Goal: Task Accomplishment & Management: Complete application form

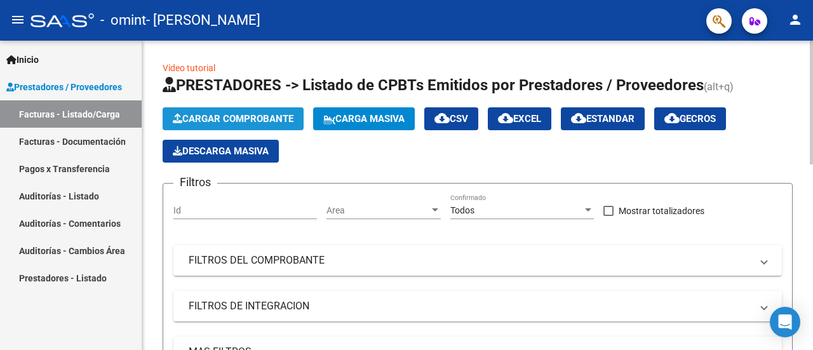
click at [274, 113] on span "Cargar Comprobante" at bounding box center [233, 118] width 121 height 11
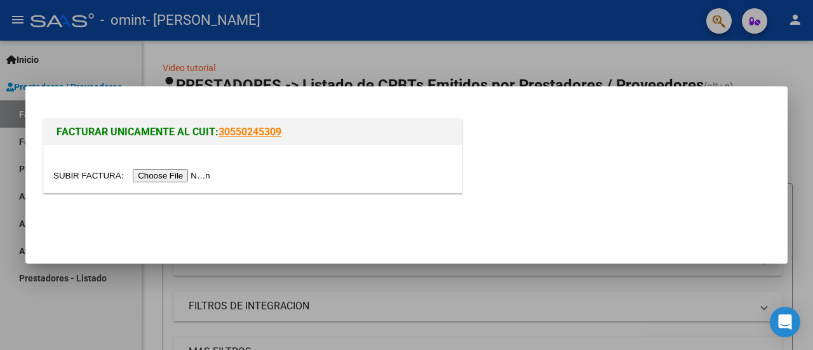
click at [182, 179] on input "file" at bounding box center [133, 175] width 161 height 13
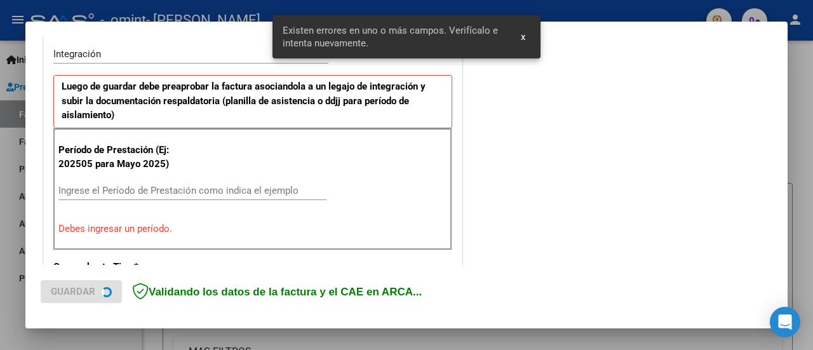
scroll to position [340, 0]
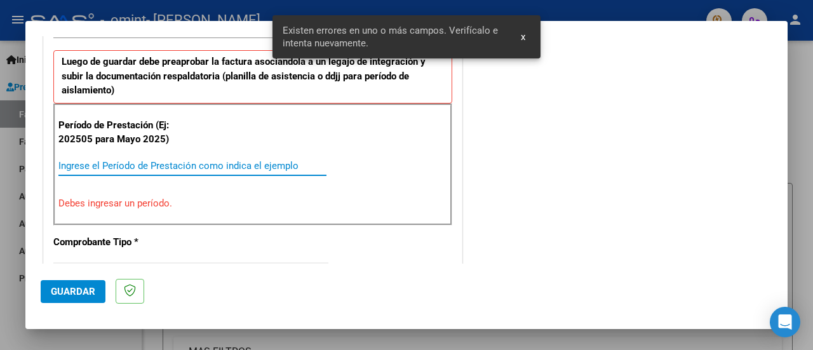
click at [258, 168] on input "Ingrese el Período de Prestación como indica el ejemplo" at bounding box center [192, 165] width 268 height 11
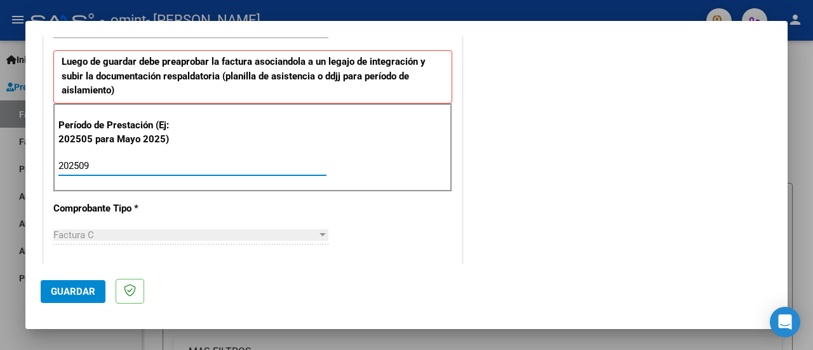
type input "202509"
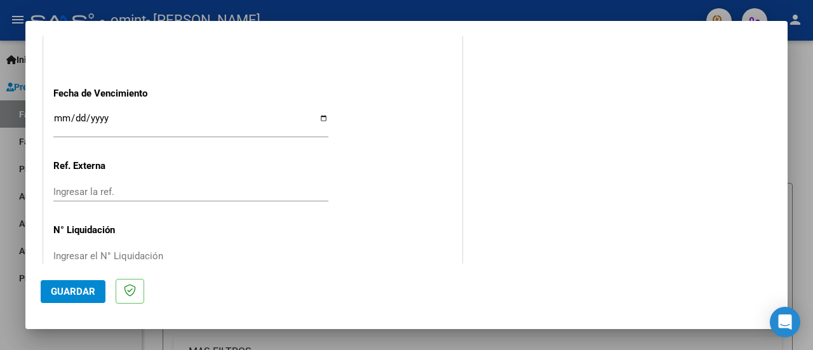
scroll to position [916, 0]
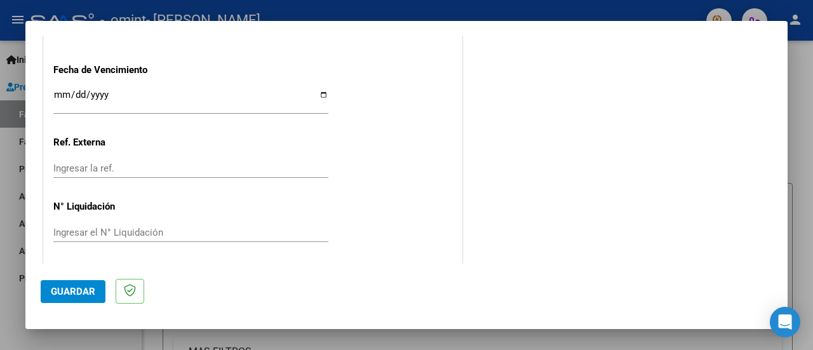
click at [79, 284] on button "Guardar" at bounding box center [73, 291] width 65 height 23
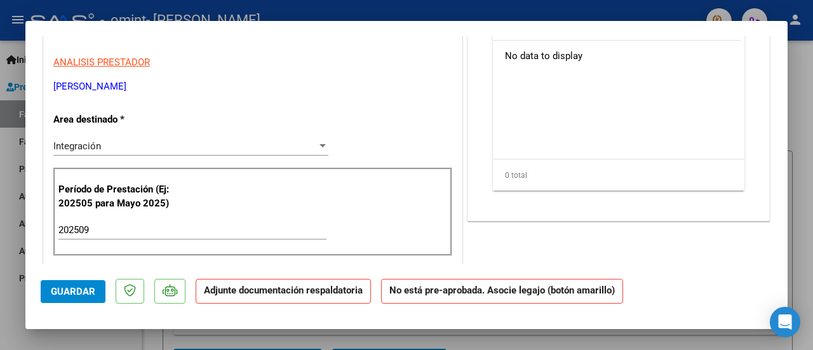
scroll to position [0, 0]
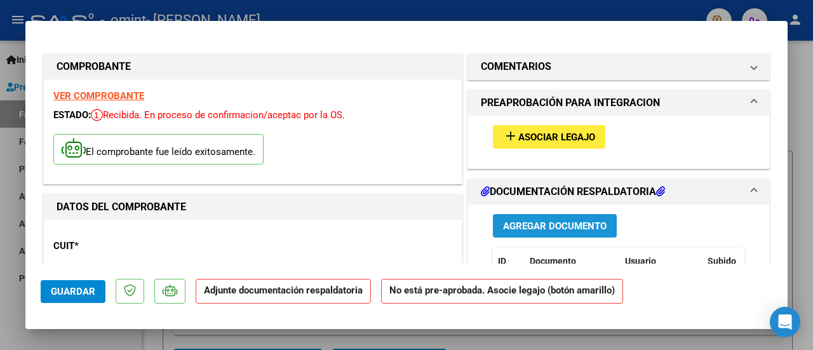
click at [527, 222] on span "Agregar Documento" at bounding box center [555, 225] width 104 height 11
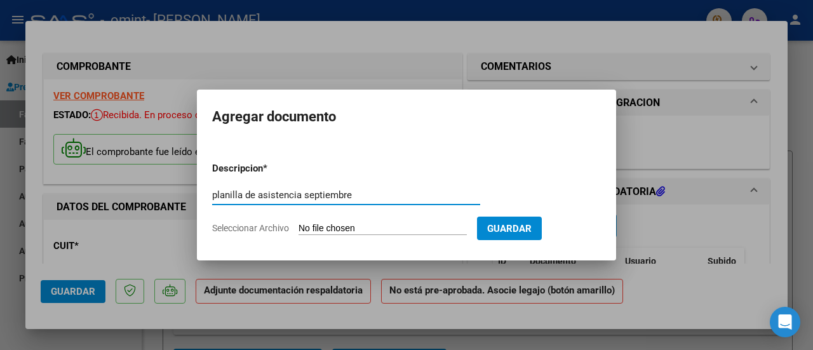
type input "planilla de asistencia septiembre"
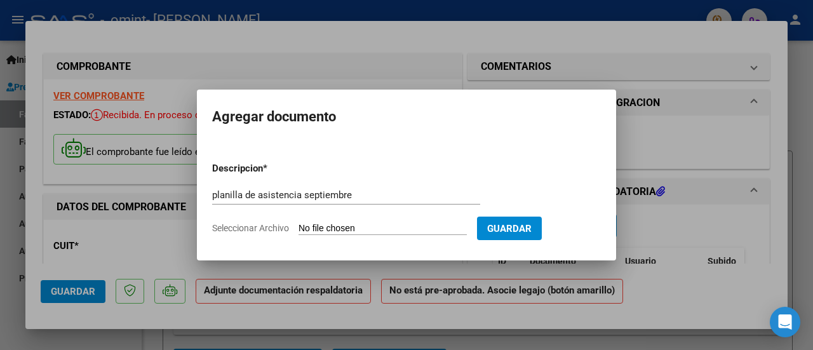
click at [373, 229] on input "Seleccionar Archivo" at bounding box center [382, 229] width 168 height 12
type input "C:\fakepath\planilla de asistencia.jpg"
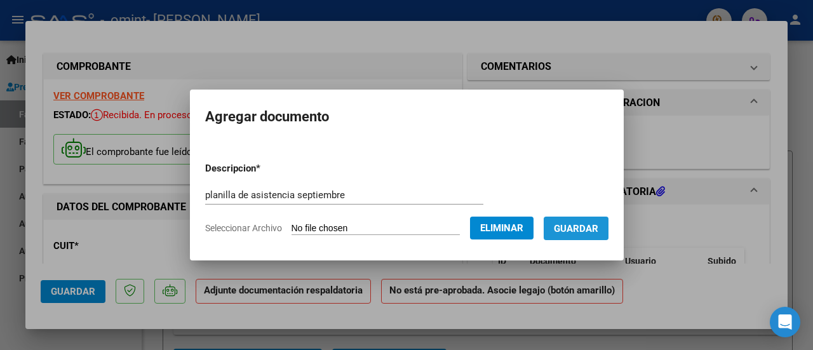
click at [584, 224] on span "Guardar" at bounding box center [576, 228] width 44 height 11
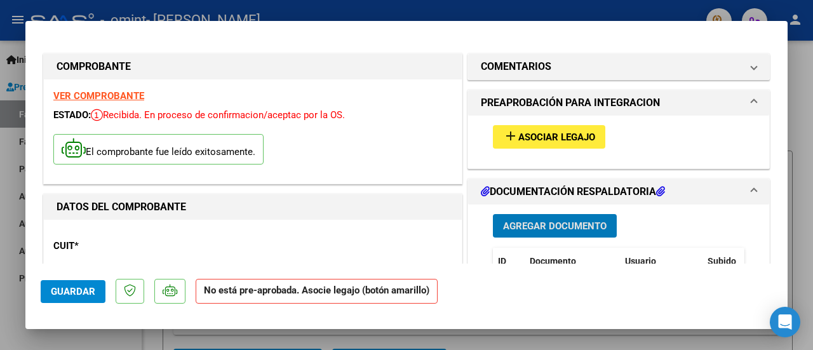
click at [527, 138] on span "Asociar Legajo" at bounding box center [556, 136] width 77 height 11
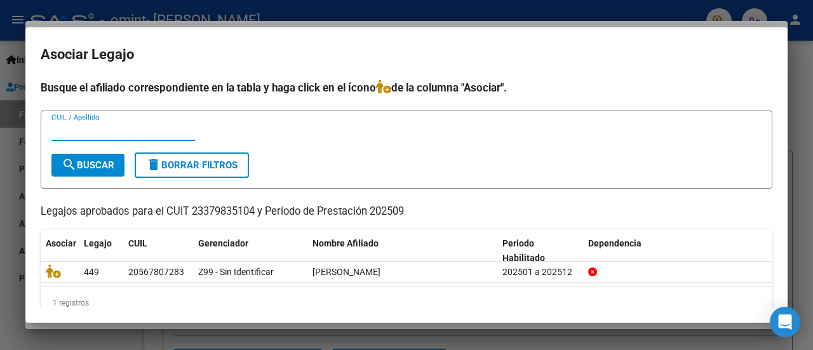
scroll to position [20, 0]
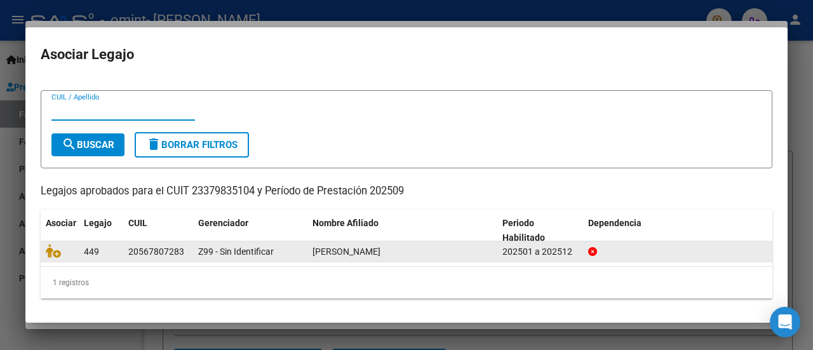
click at [448, 250] on div "[PERSON_NAME]" at bounding box center [402, 251] width 180 height 15
click at [444, 257] on div "[PERSON_NAME]" at bounding box center [402, 251] width 180 height 15
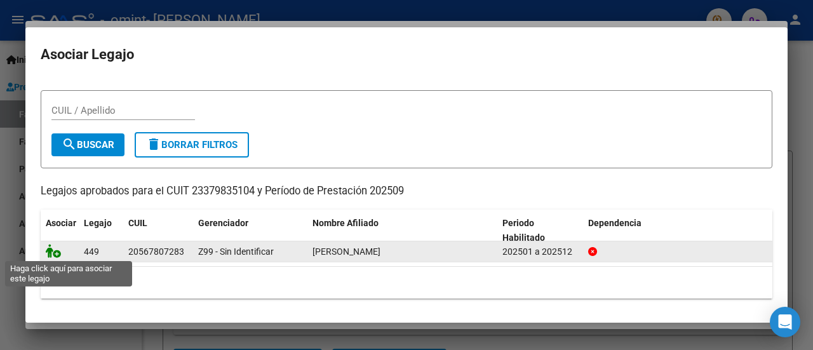
click at [56, 250] on icon at bounding box center [53, 251] width 15 height 14
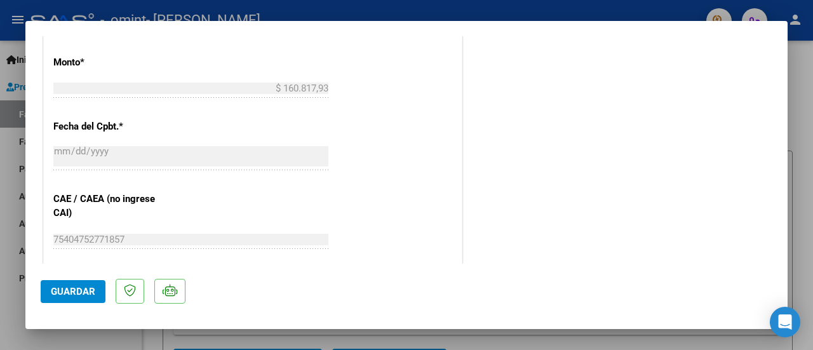
scroll to position [921, 0]
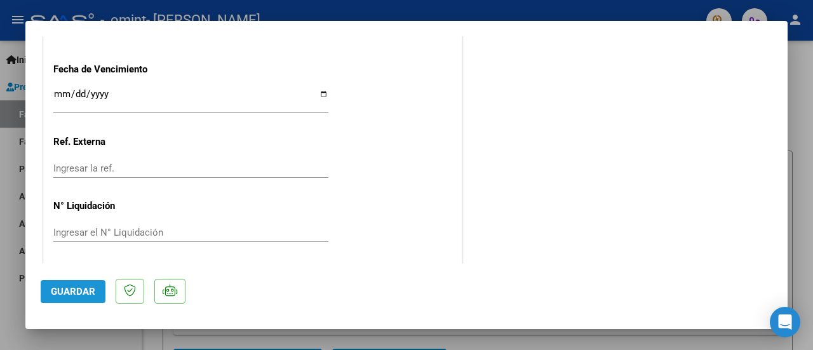
click at [70, 286] on span "Guardar" at bounding box center [73, 291] width 44 height 11
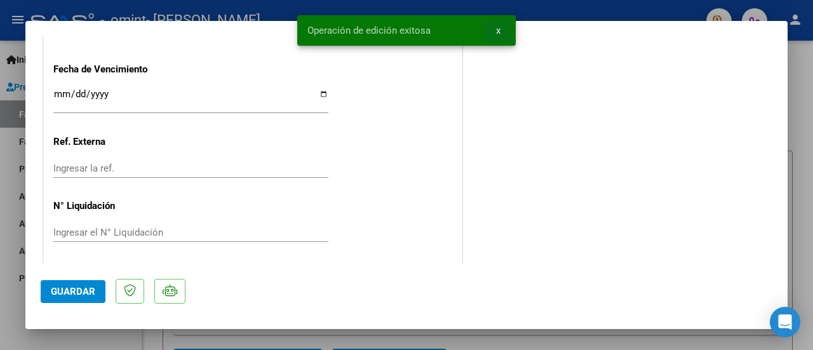
click at [502, 34] on button "x" at bounding box center [498, 30] width 25 height 23
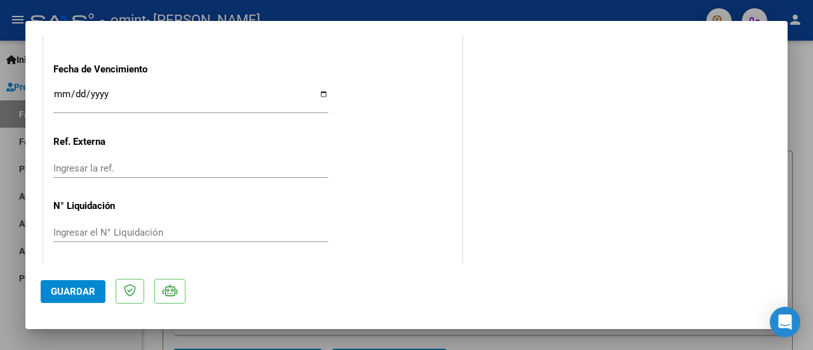
click at [812, 260] on div at bounding box center [406, 175] width 813 height 350
type input "$ 0,00"
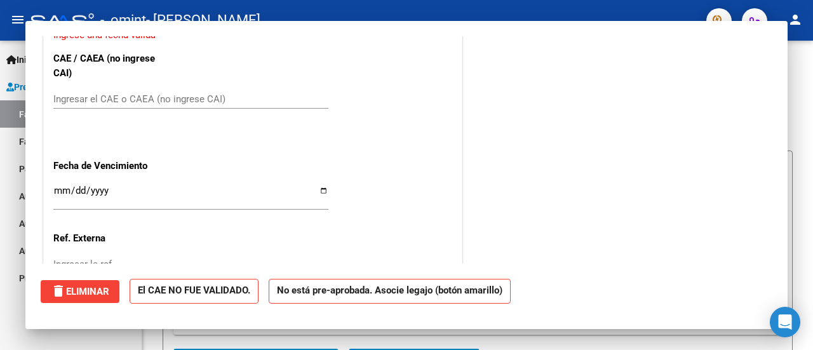
scroll to position [1017, 0]
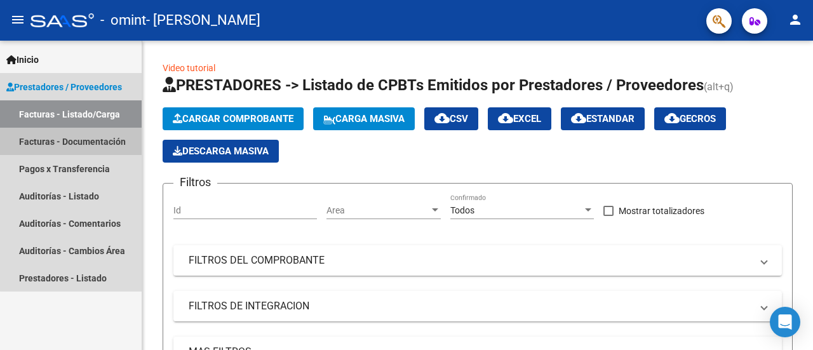
click at [108, 144] on link "Facturas - Documentación" at bounding box center [71, 141] width 142 height 27
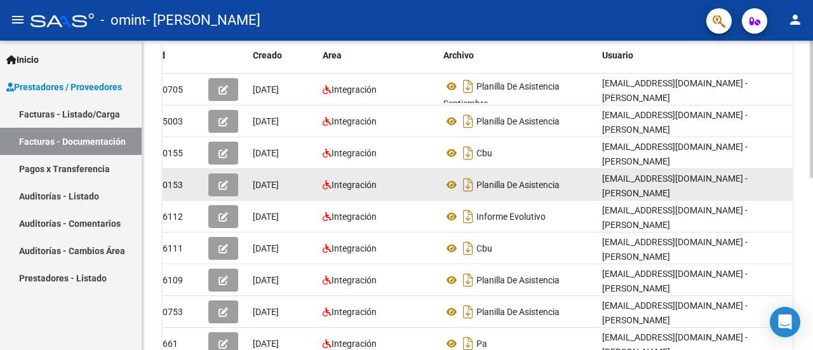
scroll to position [263, 0]
